Goal: Book appointment/travel/reservation

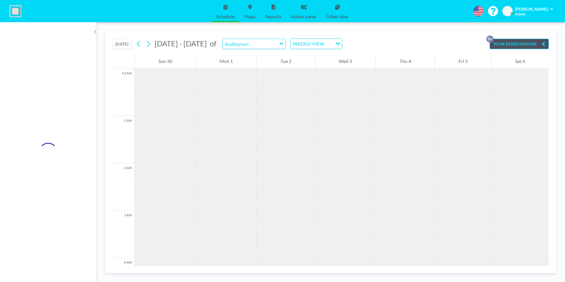
scroll to position [490, 0]
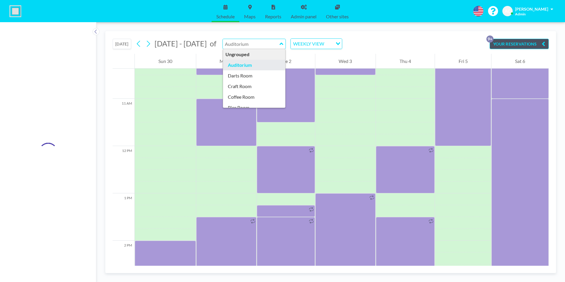
click at [266, 44] on input "text" at bounding box center [251, 44] width 57 height 10
type input "Craft Room"
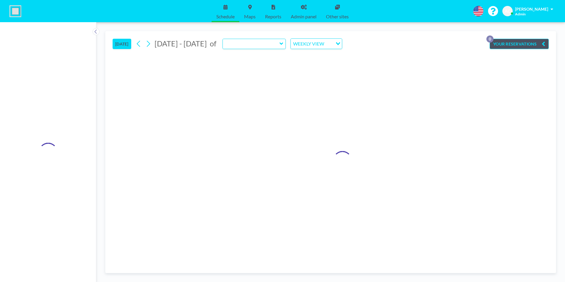
type input "Craft Room"
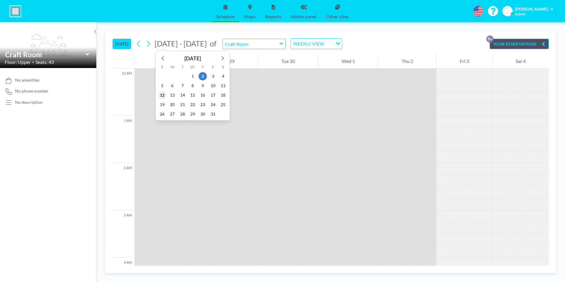
click at [164, 95] on span "12" at bounding box center [162, 95] width 8 height 8
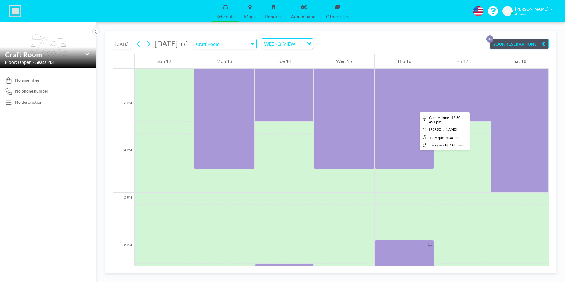
scroll to position [709, 0]
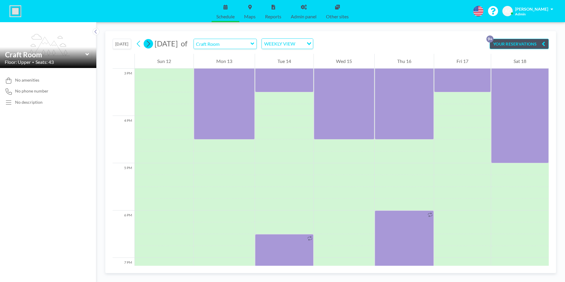
click at [149, 43] on icon at bounding box center [148, 43] width 6 height 9
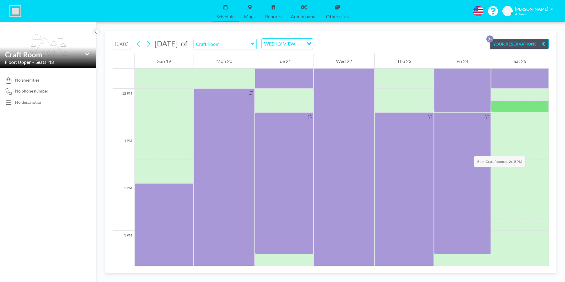
scroll to position [561, 0]
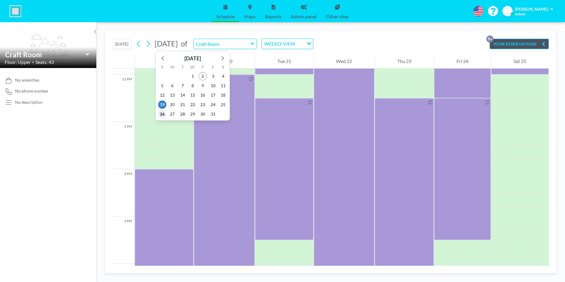
click at [162, 115] on span "26" at bounding box center [162, 114] width 8 height 8
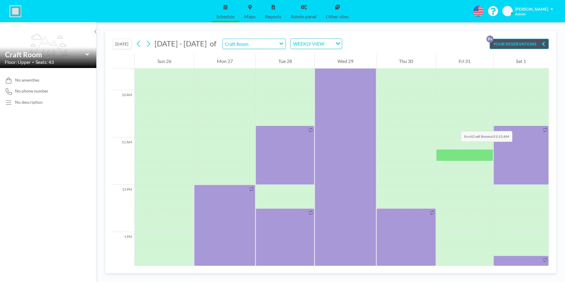
scroll to position [438, 0]
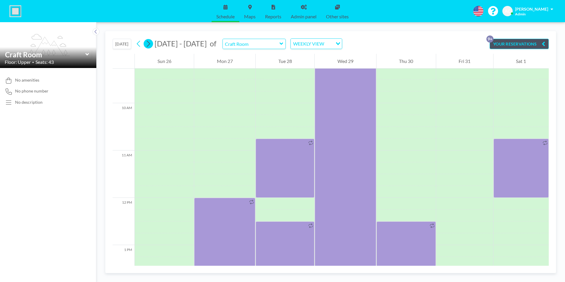
click at [149, 42] on icon at bounding box center [148, 44] width 3 height 6
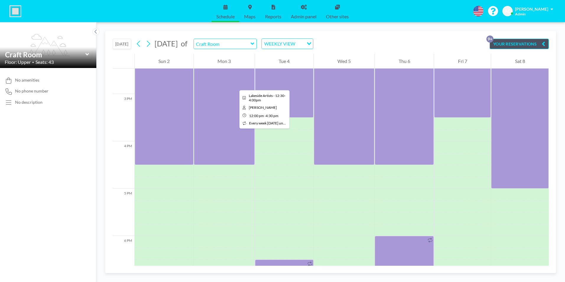
scroll to position [709, 0]
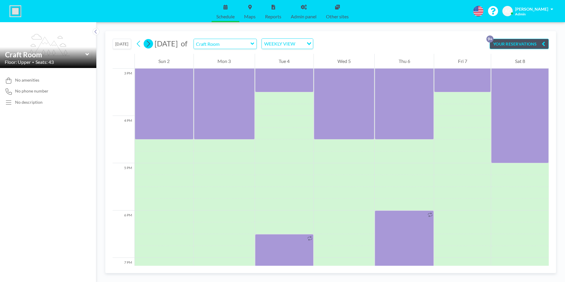
click at [151, 45] on icon at bounding box center [148, 43] width 6 height 9
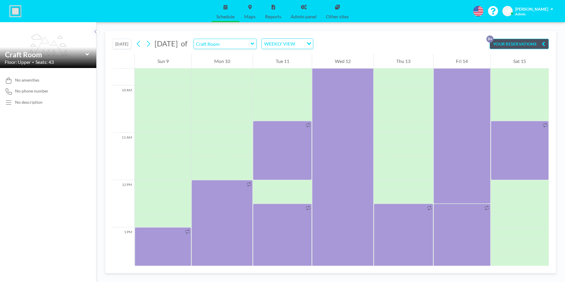
scroll to position [443, 0]
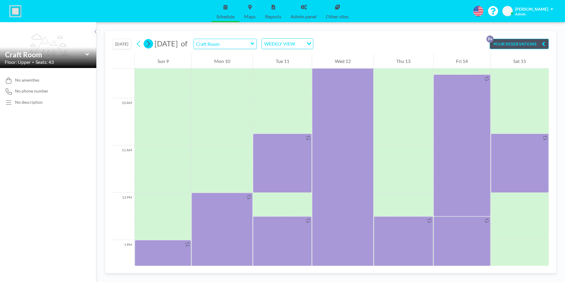
click at [149, 44] on icon at bounding box center [148, 43] width 6 height 9
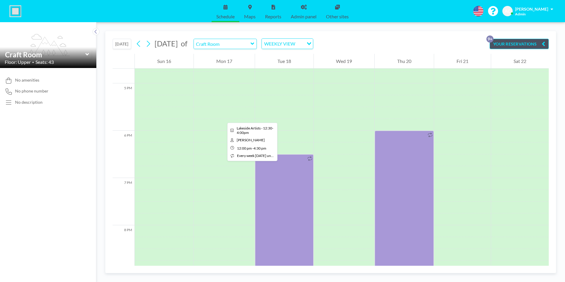
scroll to position [650, 0]
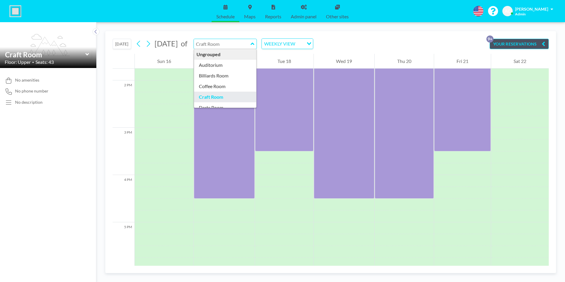
click at [250, 46] on input "text" at bounding box center [222, 44] width 57 height 10
type input "Auditorium"
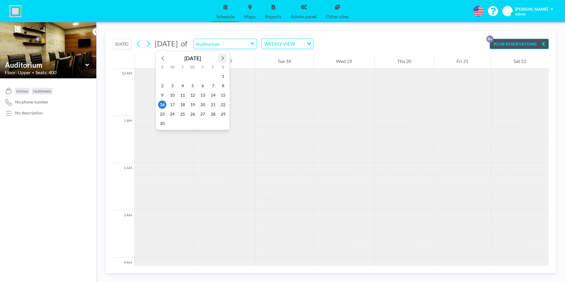
click at [223, 57] on icon at bounding box center [222, 58] width 8 height 8
click at [223, 58] on icon at bounding box center [222, 58] width 8 height 8
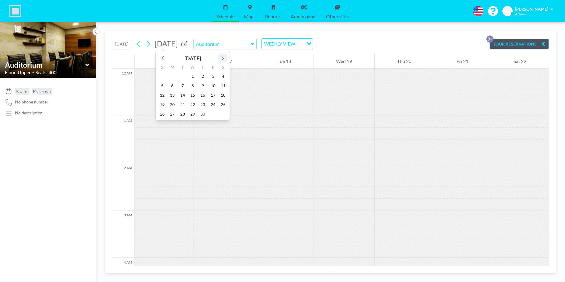
click at [223, 58] on icon at bounding box center [222, 58] width 8 height 8
click at [223, 58] on icon at bounding box center [223, 58] width 2 height 4
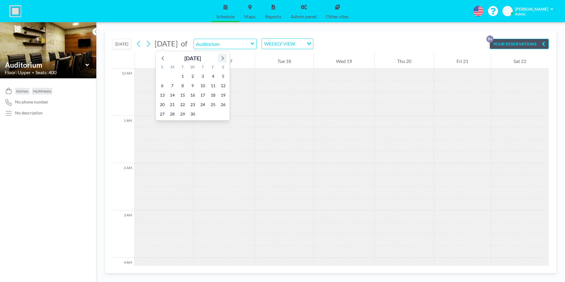
click at [223, 58] on icon at bounding box center [223, 58] width 2 height 4
click at [222, 94] on span "21" at bounding box center [223, 95] width 8 height 8
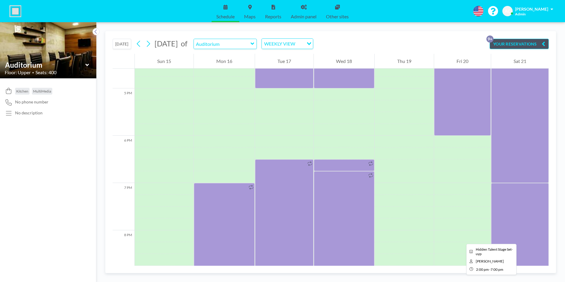
scroll to position [797, 0]
